Goal: Task Accomplishment & Management: Manage account settings

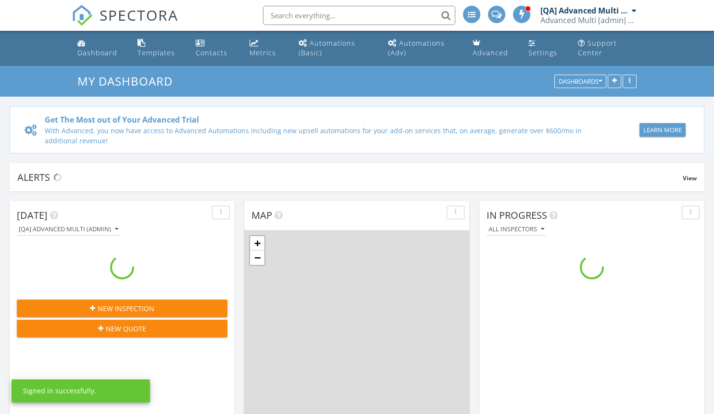
scroll to position [890, 729]
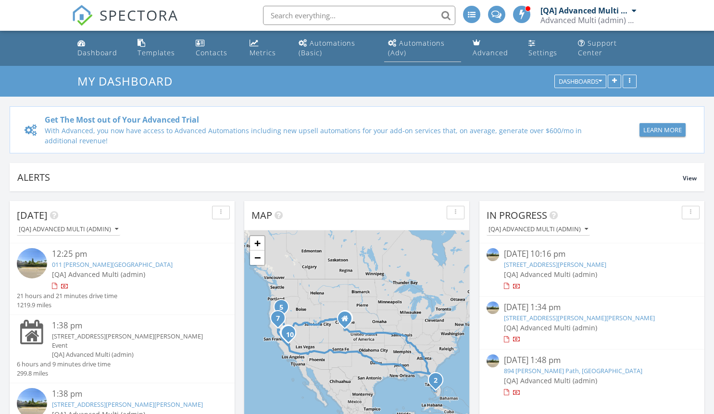
click at [422, 43] on div "Automations (Adv)" at bounding box center [416, 47] width 57 height 19
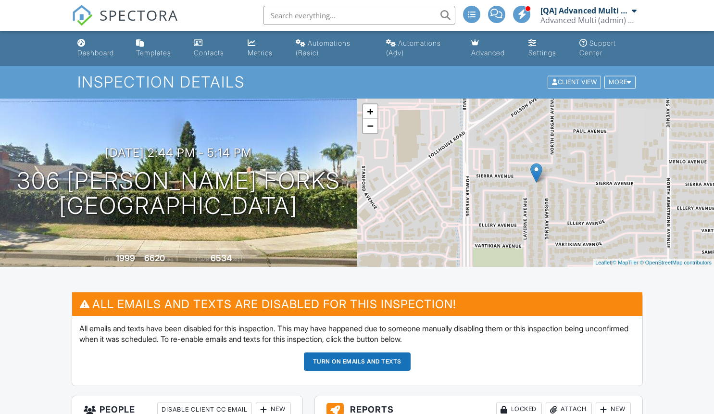
click at [357, 361] on button "Turn on emails and texts" at bounding box center [357, 362] width 107 height 18
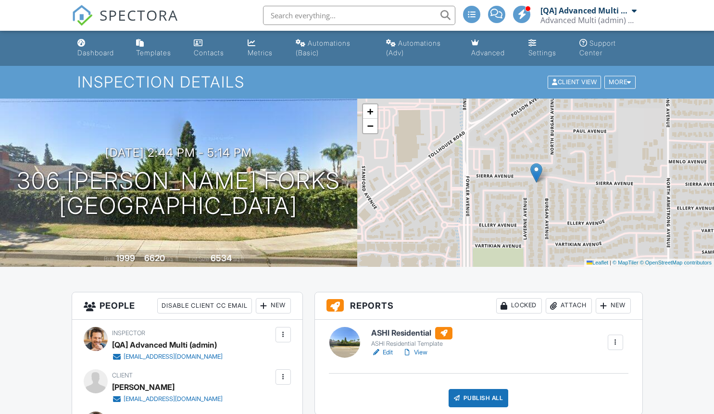
scroll to position [1016, 0]
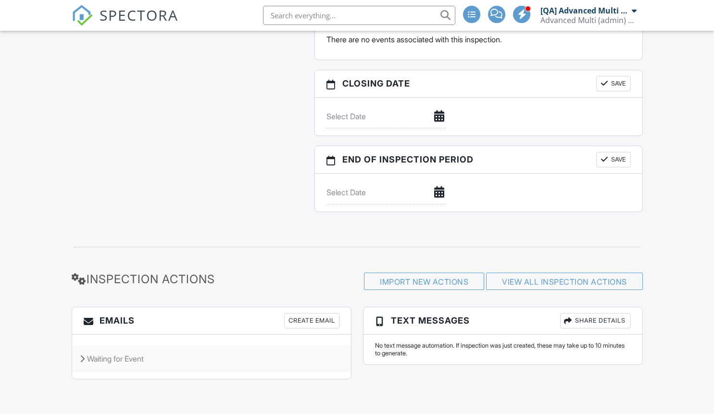
click at [211, 359] on div "Waiting for Event" at bounding box center [211, 359] width 279 height 26
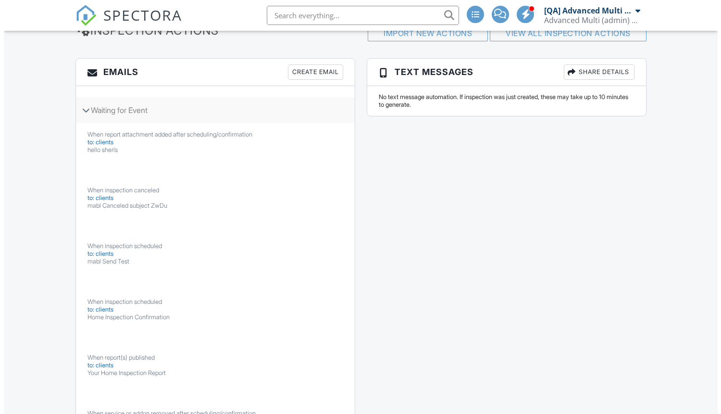
scroll to position [0, 0]
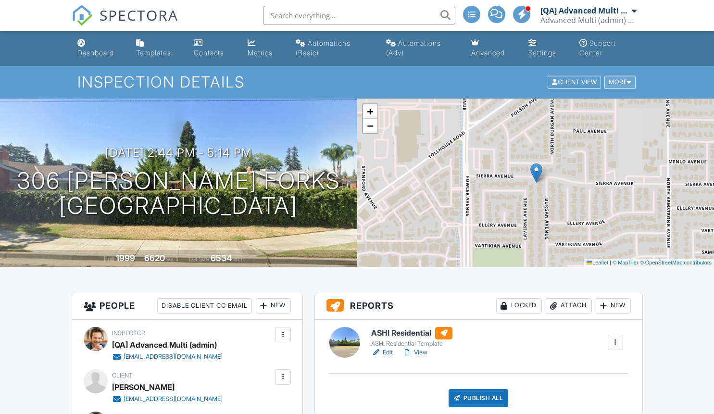
click at [619, 82] on div "More" at bounding box center [620, 82] width 31 height 13
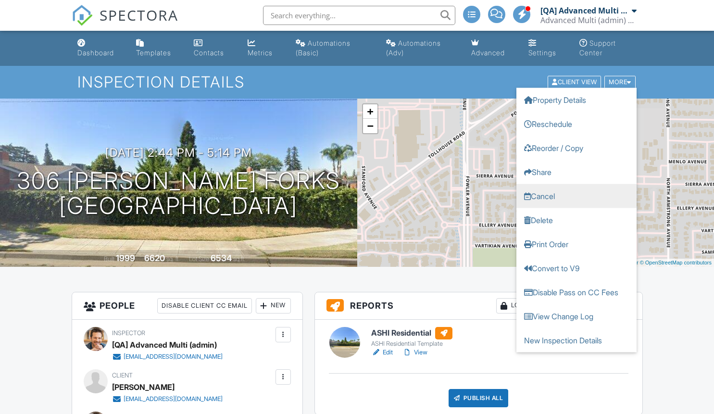
click at [576, 196] on link "Cancel" at bounding box center [577, 196] width 120 height 24
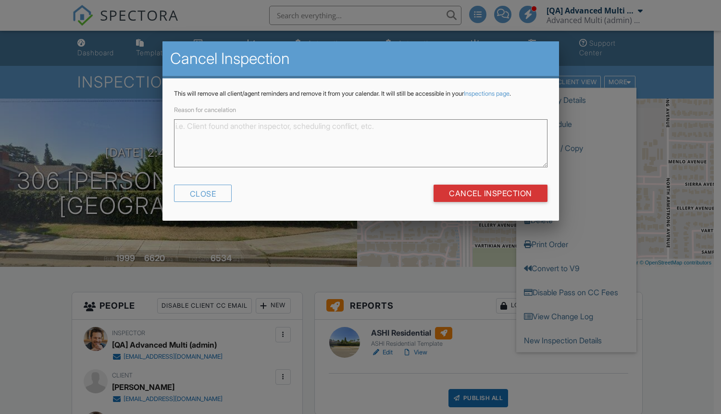
click at [361, 143] on textarea "Reason for cancelation" at bounding box center [361, 143] width 374 height 48
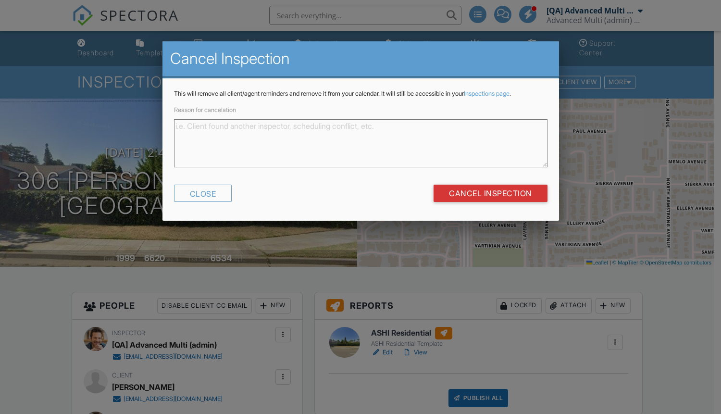
click at [361, 143] on textarea "Reason for cancelation" at bounding box center [361, 143] width 374 height 48
click at [490, 193] on input "Cancel Inspection" at bounding box center [491, 193] width 114 height 17
type textarea "byebye"
click at [490, 193] on input "Cancel Inspection" at bounding box center [491, 193] width 114 height 17
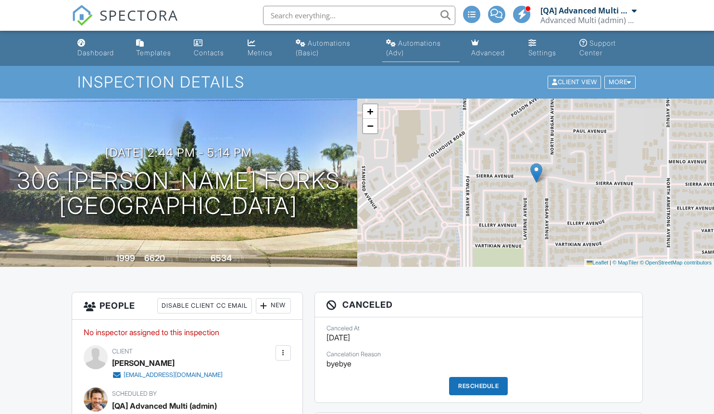
click at [420, 43] on div "Automations (Adv)" at bounding box center [413, 48] width 55 height 18
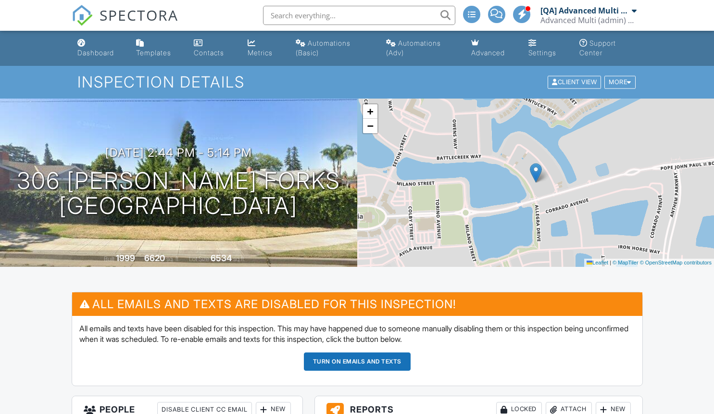
click at [357, 361] on button "Turn on emails and texts" at bounding box center [357, 362] width 107 height 18
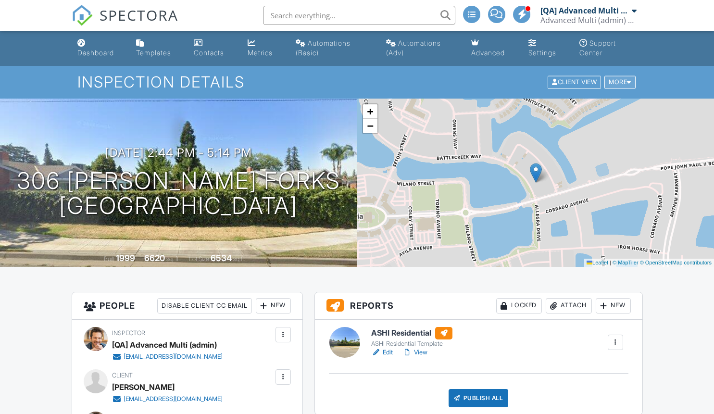
click at [619, 82] on div "More" at bounding box center [620, 82] width 31 height 13
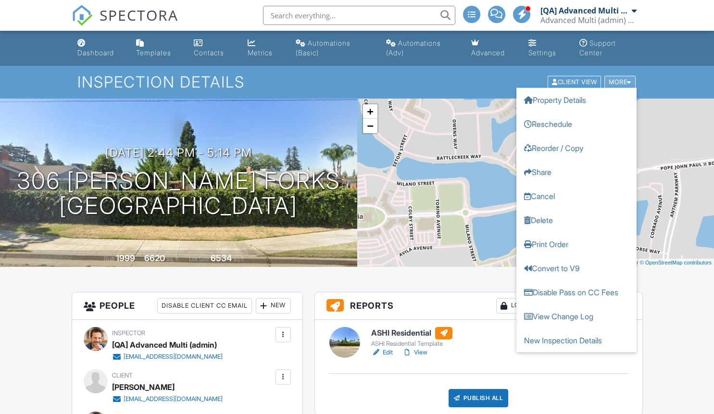
click at [576, 196] on link "Cancel" at bounding box center [577, 196] width 120 height 24
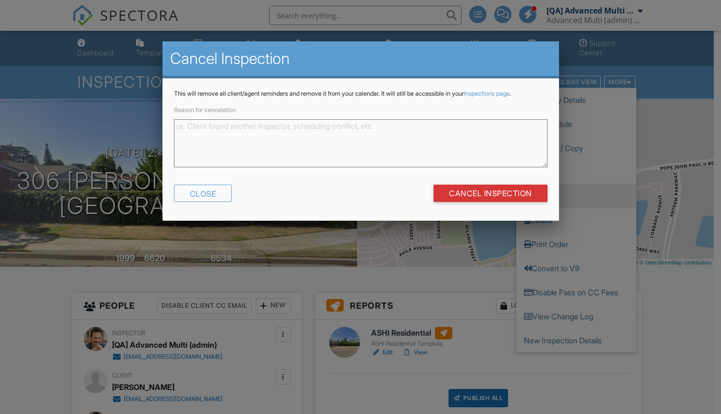
click at [361, 143] on textarea "Reason for cancelation" at bounding box center [361, 143] width 374 height 48
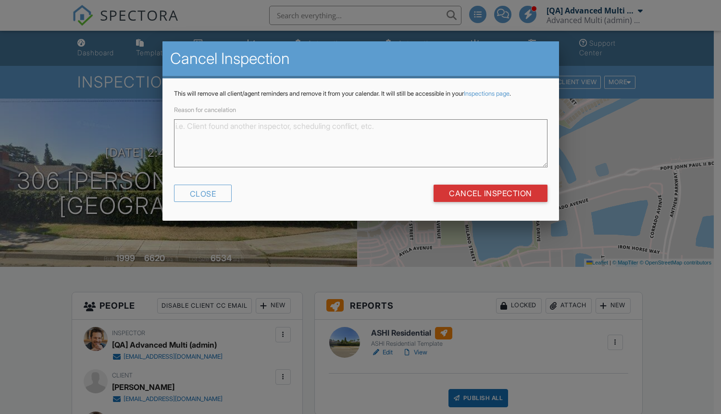
click at [361, 143] on textarea "Reason for cancelation" at bounding box center [361, 143] width 374 height 48
click at [490, 193] on input "Cancel Inspection" at bounding box center [491, 193] width 114 height 17
type textarea "byebye"
click at [490, 193] on input "Cancel Inspection" at bounding box center [491, 193] width 114 height 17
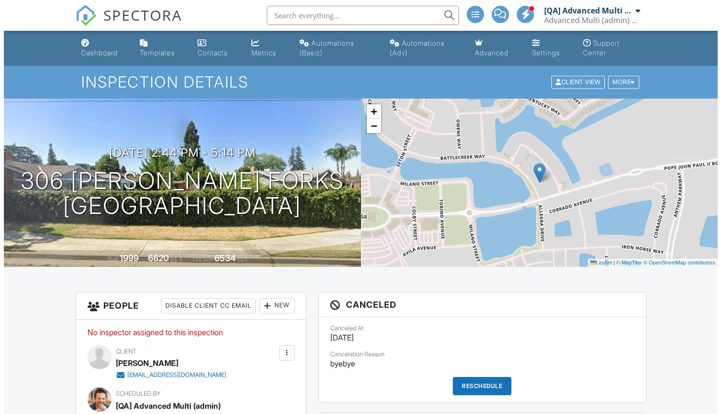
scroll to position [800, 0]
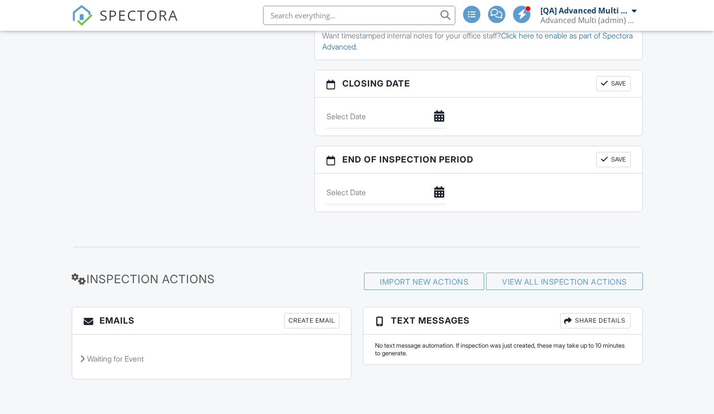
click at [211, 359] on div "Waiting for Event" at bounding box center [211, 359] width 279 height 26
